Goal: Task Accomplishment & Management: Complete application form

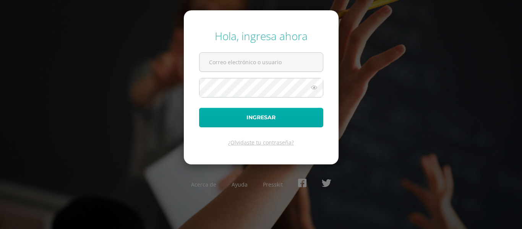
type input "2021212@laestrella.edu.gt"
click at [273, 117] on button "Ingresar" at bounding box center [261, 118] width 124 height 20
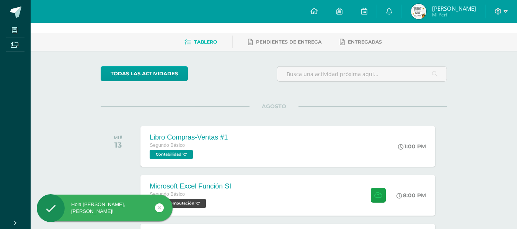
scroll to position [76, 0]
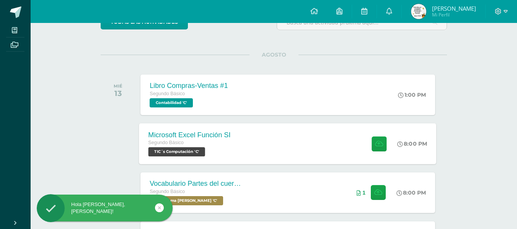
click at [316, 146] on div "Microsoft Excel Función SI Segundo Básico TIC´s Computación 'C' 8:00 PM Microso…" at bounding box center [287, 143] width 297 height 41
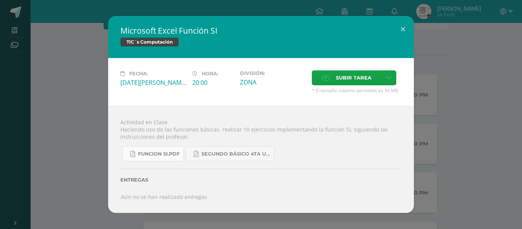
click at [163, 157] on span "FUNCION SI.pdf" at bounding box center [159, 154] width 42 height 6
click at [401, 30] on button at bounding box center [403, 29] width 22 height 26
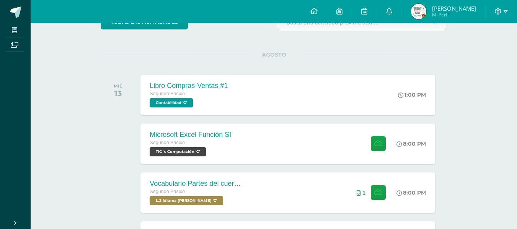
drag, startPoint x: 478, startPoint y: 74, endPoint x: 480, endPoint y: 68, distance: 6.3
click at [505, 15] on span at bounding box center [500, 11] width 13 height 8
click at [332, 150] on div "Microsoft Excel Función SI Segundo Básico TIC´s Computación 'C' 8:00 PM Microso…" at bounding box center [287, 143] width 297 height 41
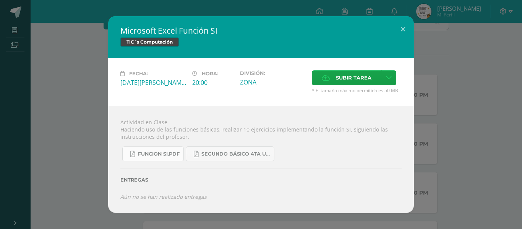
click at [150, 151] on span "FUNCION SI.pdf" at bounding box center [159, 154] width 42 height 6
click at [334, 78] on label "Subir tarea" at bounding box center [347, 77] width 70 height 15
click at [0, 0] on input "Subir tarea" at bounding box center [0, 0] width 0 height 0
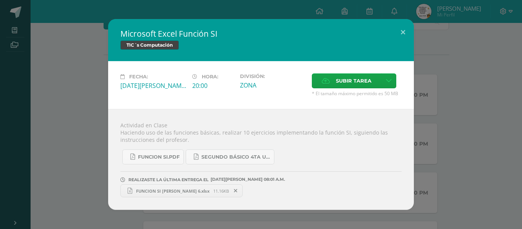
click at [189, 190] on span "FUNCION SI [PERSON_NAME] 6.xlsx" at bounding box center [172, 191] width 81 height 6
click at [402, 33] on button at bounding box center [403, 32] width 22 height 26
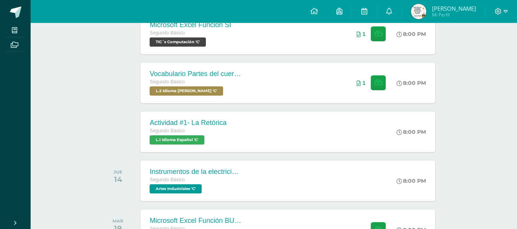
scroll to position [229, 0]
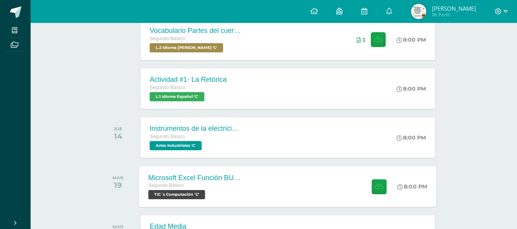
click at [209, 186] on div "Segundo Básico" at bounding box center [194, 186] width 93 height 8
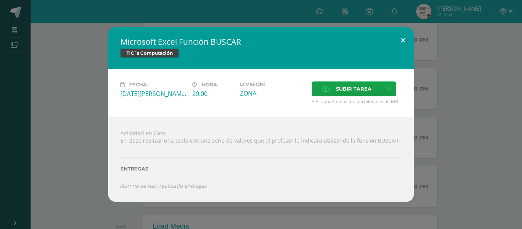
click at [401, 42] on button at bounding box center [403, 40] width 22 height 26
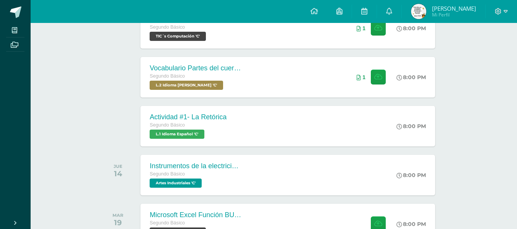
scroll to position [115, 0]
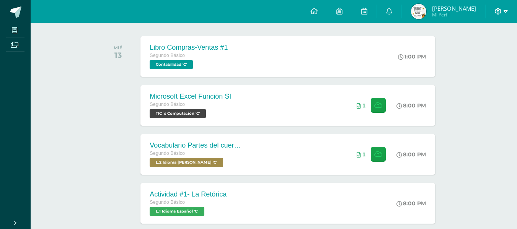
click at [504, 11] on icon at bounding box center [505, 11] width 4 height 3
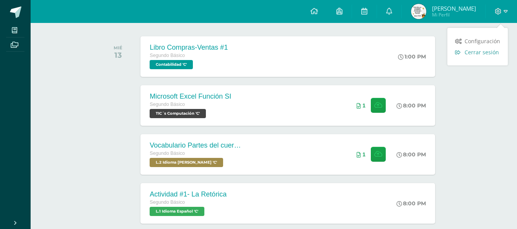
click at [488, 51] on span "Cerrar sesión" at bounding box center [481, 52] width 34 height 7
